Goal: Check status: Check status

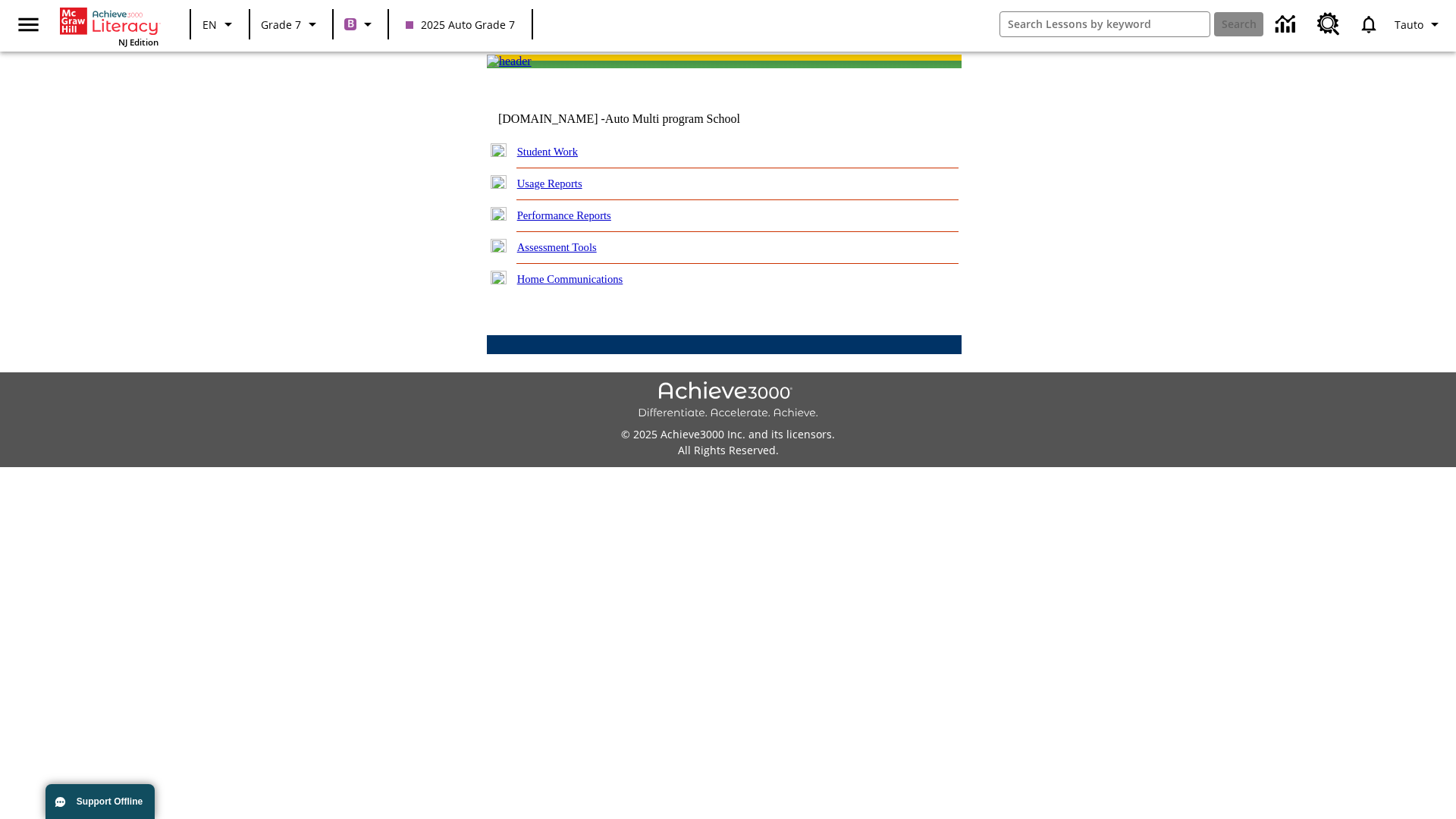
click at [557, 157] on link "Student Work" at bounding box center [547, 152] width 61 height 13
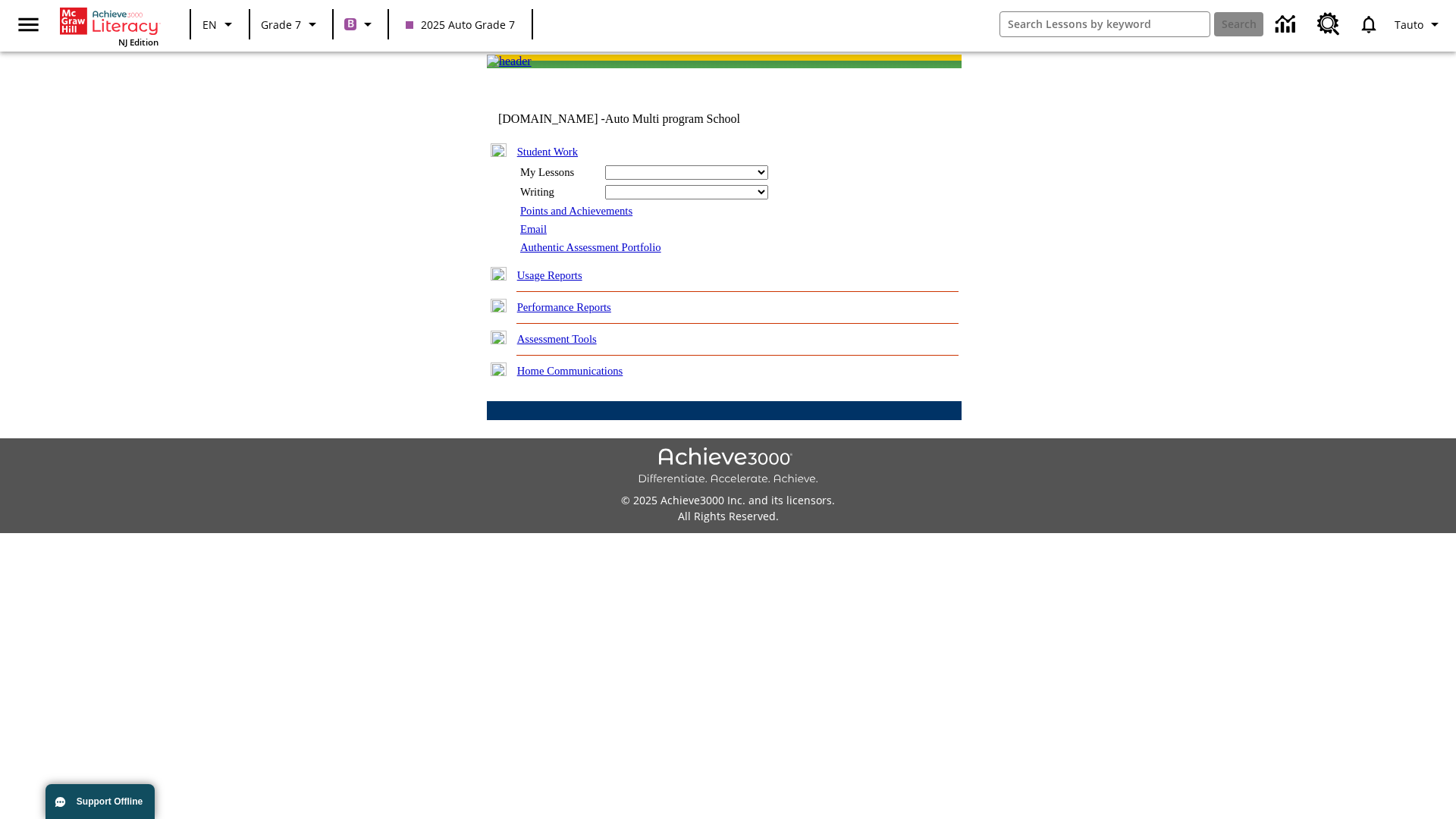
select select "/options/reports/?report_id=24&atype=7&section=2"
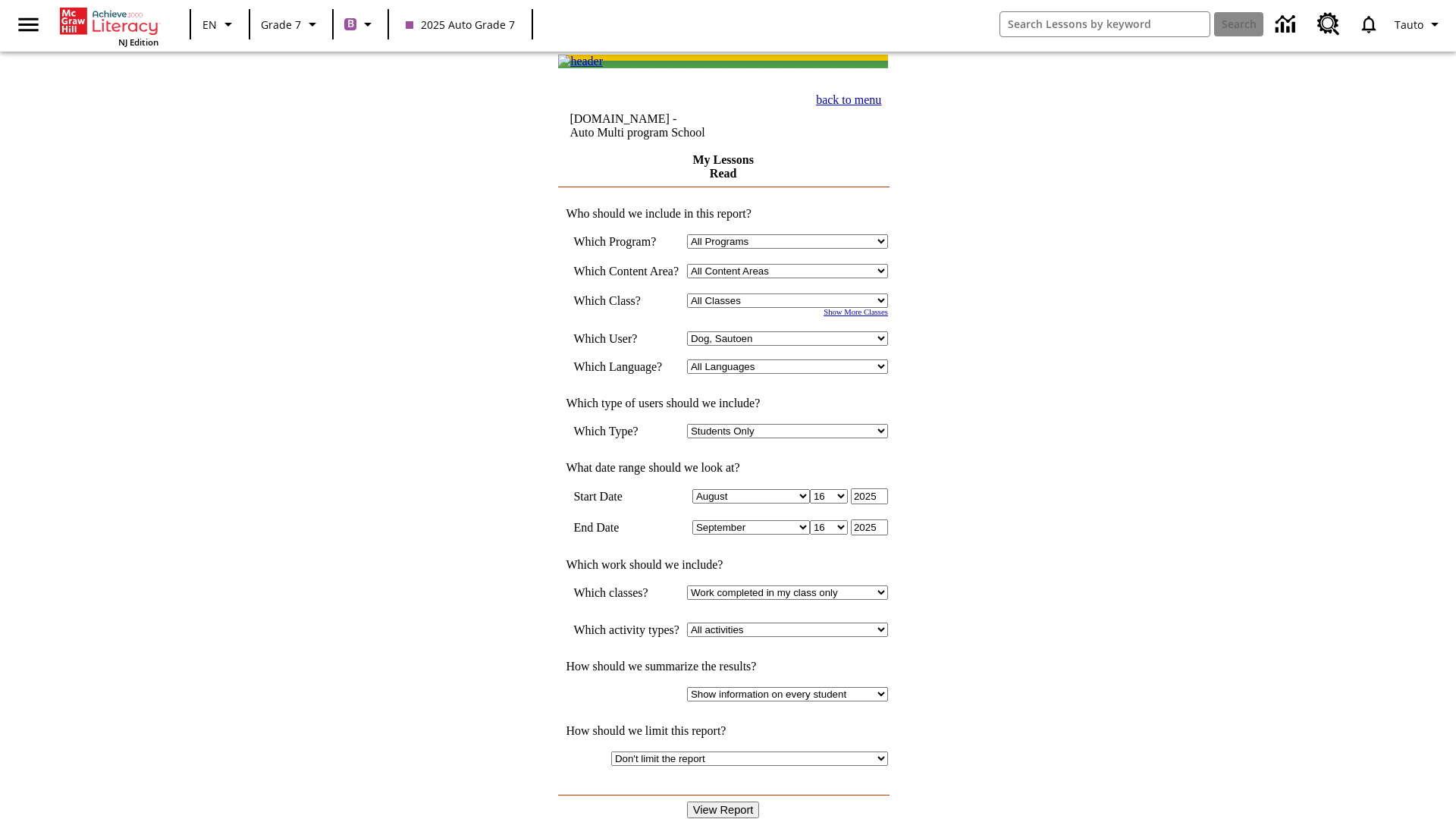
select select "21437138"
select select "4"
type input "2024"
click at [725, 802] on input "View Report" at bounding box center [722, 809] width 72 height 16
